Goal: Task Accomplishment & Management: Complete application form

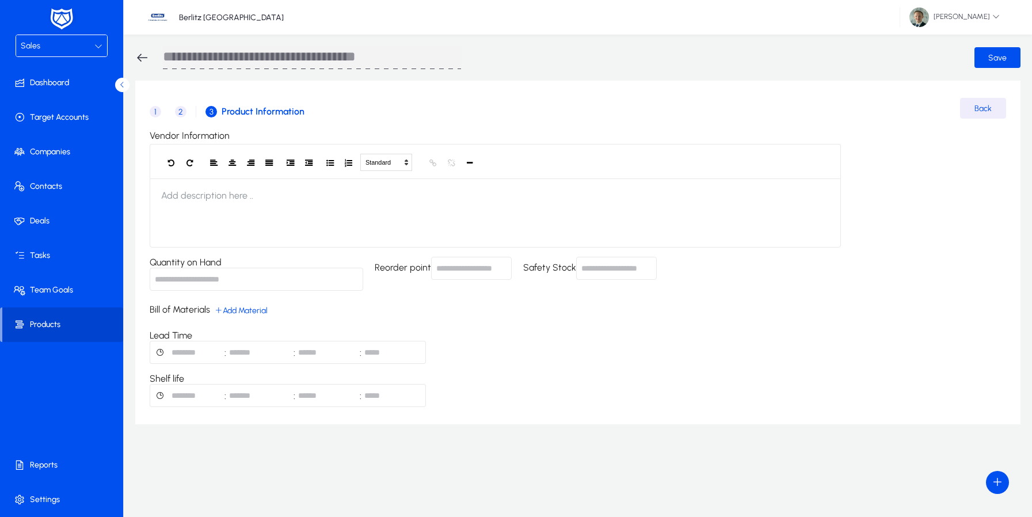
click at [35, 309] on span at bounding box center [62, 324] width 121 height 35
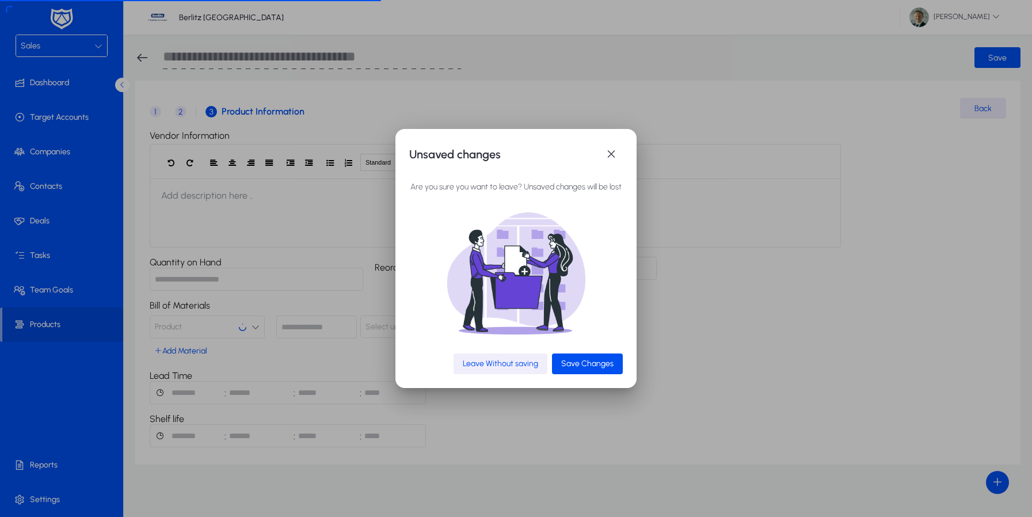
click at [526, 362] on span "Leave Without saving" at bounding box center [500, 364] width 75 height 10
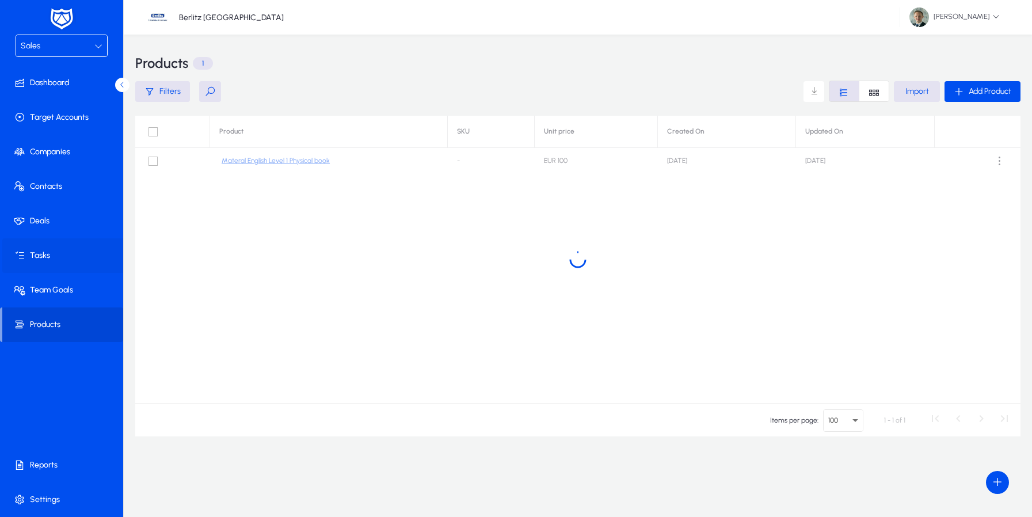
click at [67, 246] on span at bounding box center [63, 256] width 123 height 28
click at [48, 44] on div "Sales" at bounding box center [58, 46] width 74 height 15
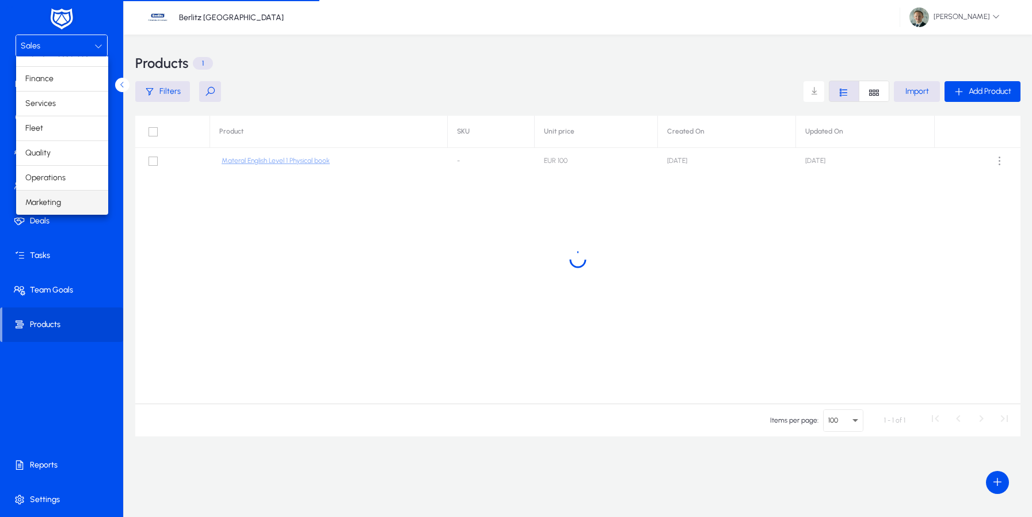
scroll to position [39, 0]
click at [55, 196] on span "Marketing" at bounding box center [43, 203] width 36 height 14
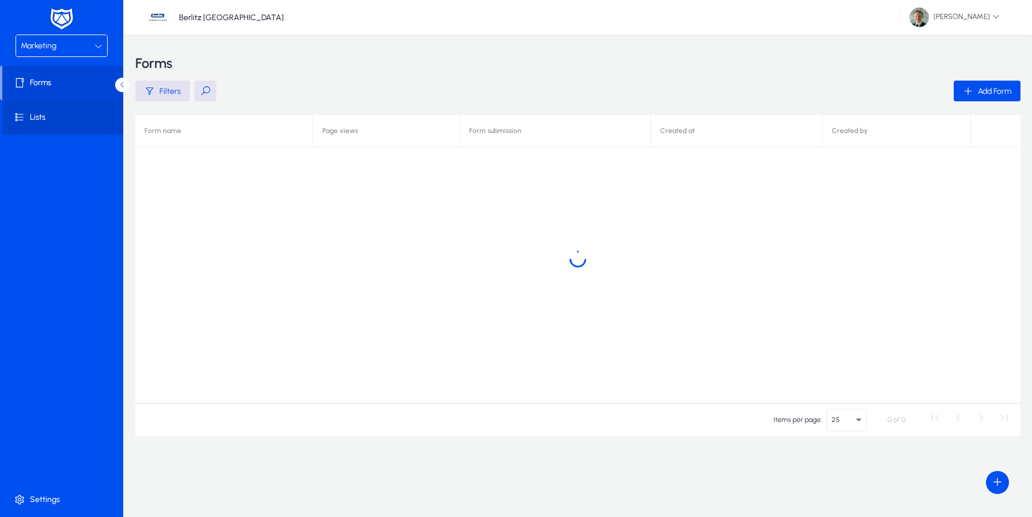
click at [35, 120] on span at bounding box center [63, 118] width 123 height 28
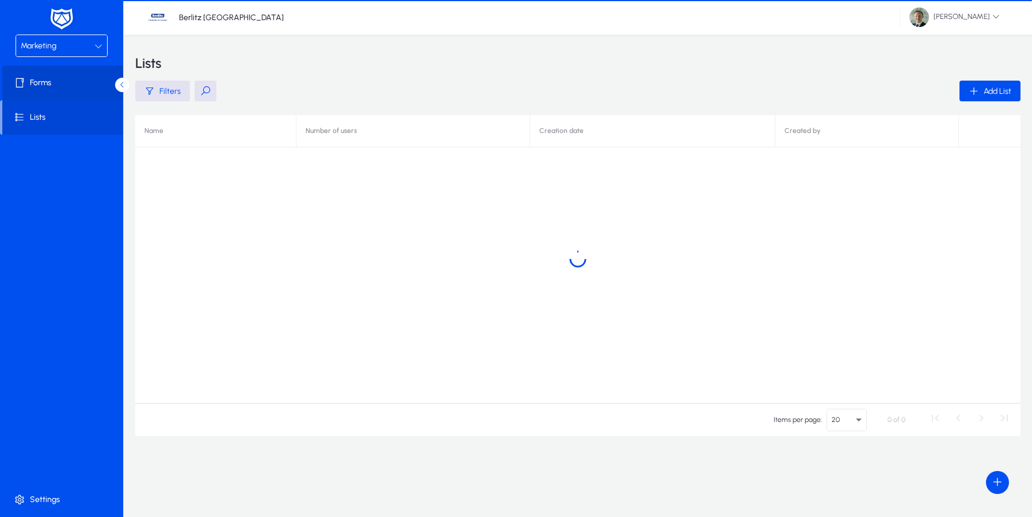
click at [51, 90] on span at bounding box center [63, 83] width 123 height 28
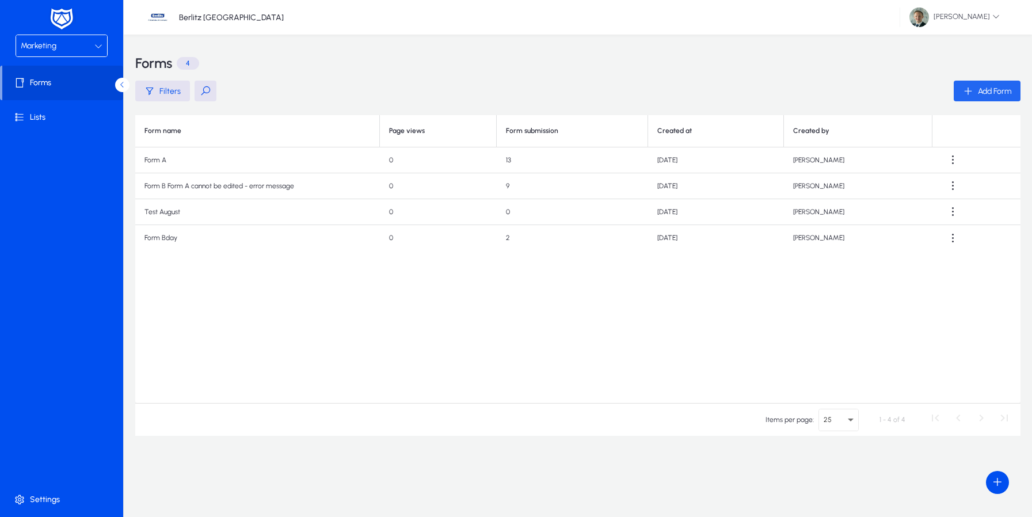
click at [974, 96] on div "Add Form" at bounding box center [987, 91] width 48 height 10
